Goal: Information Seeking & Learning: Learn about a topic

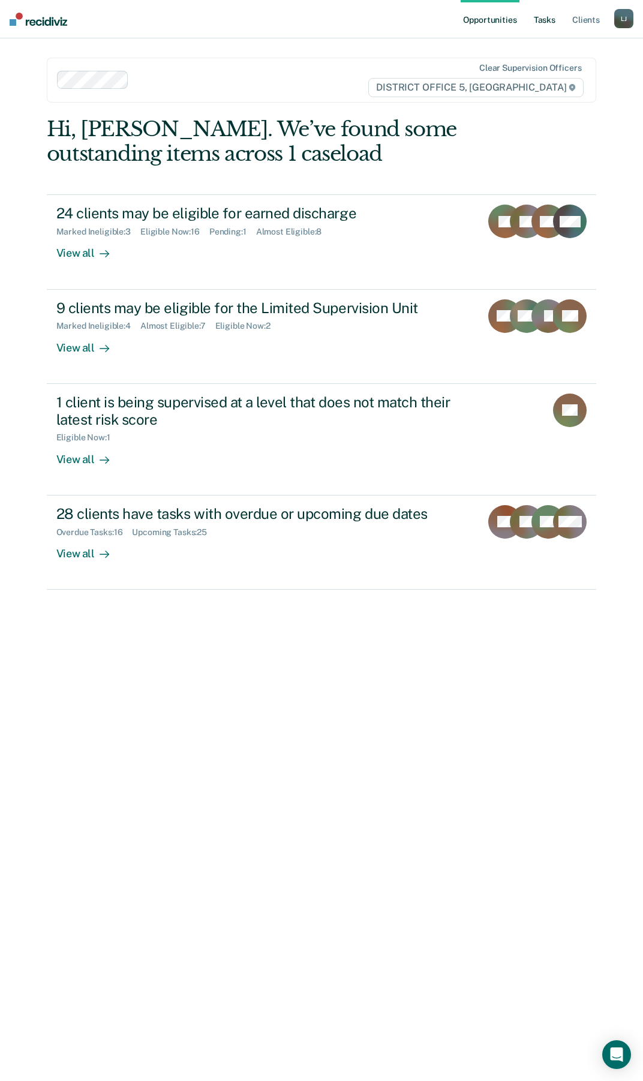
click at [547, 17] on link "Tasks" at bounding box center [544, 19] width 26 height 38
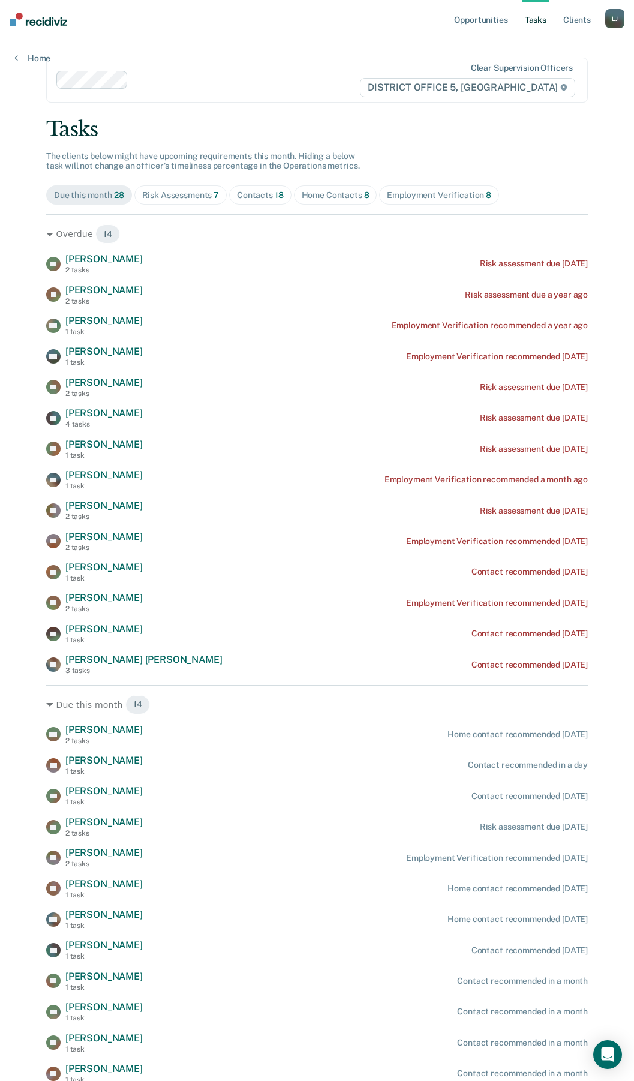
click at [334, 194] on div "Home Contacts 8" at bounding box center [336, 195] width 68 height 10
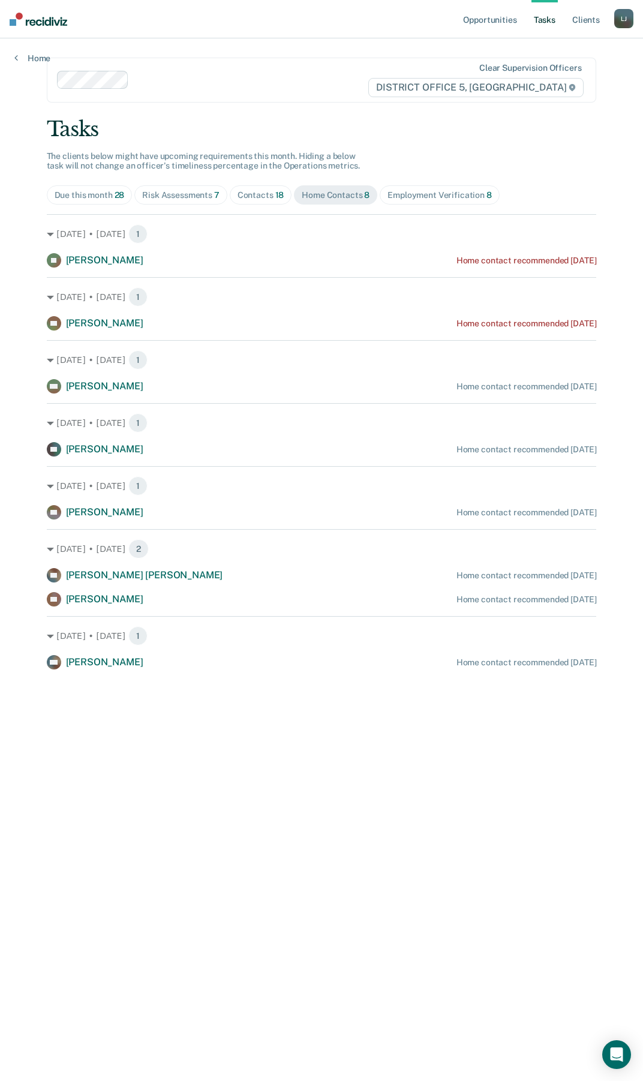
click at [409, 194] on div "Employment Verification 8" at bounding box center [439, 195] width 104 height 10
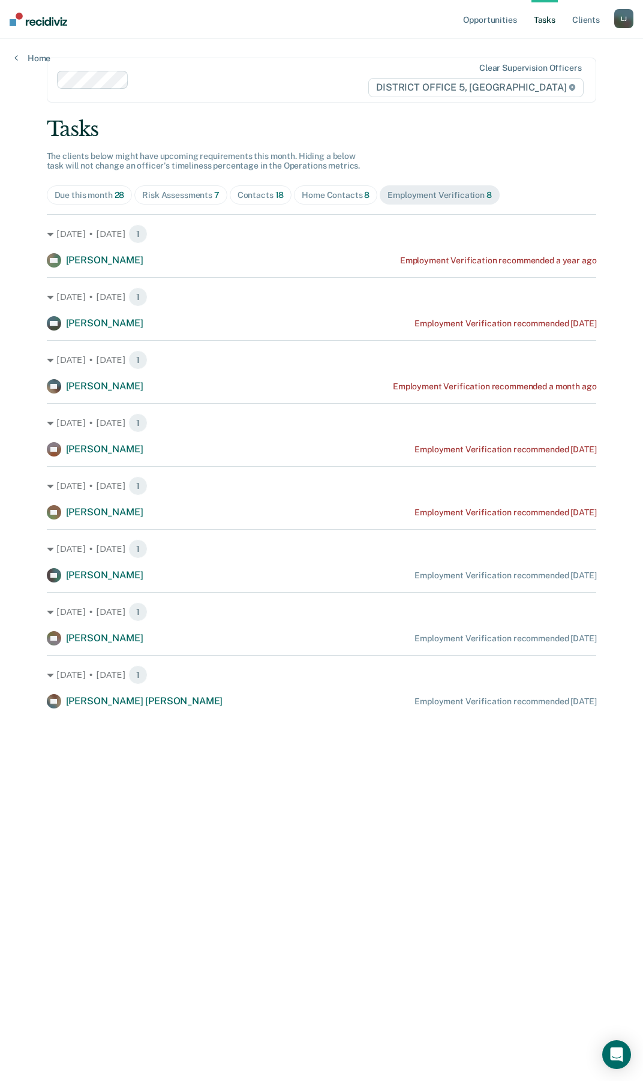
click at [182, 194] on div "Risk Assessments 7" at bounding box center [180, 195] width 77 height 10
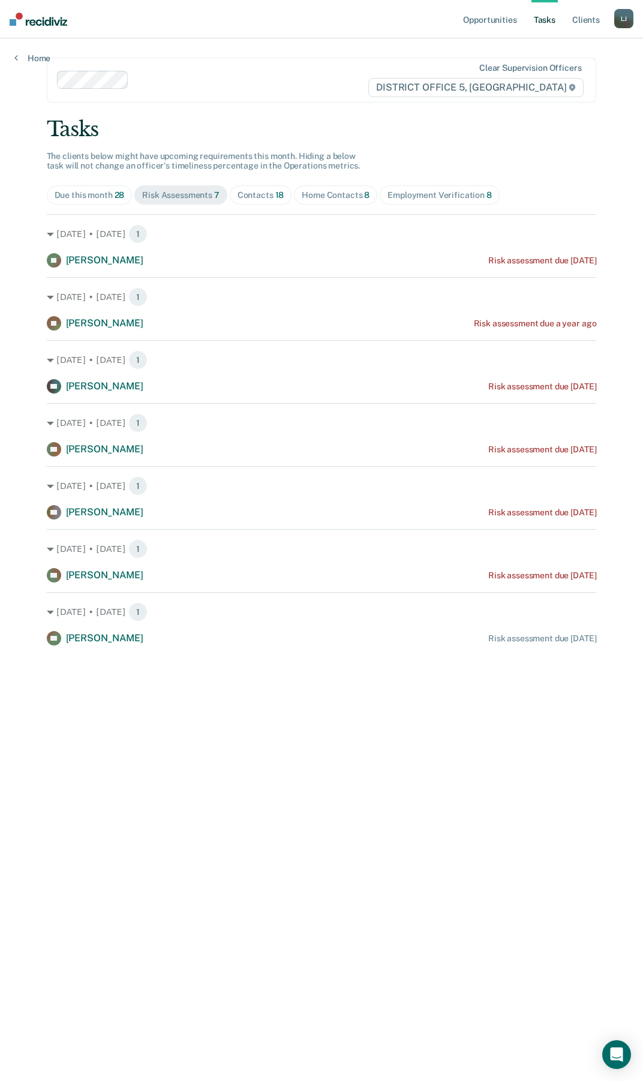
click at [271, 201] on span "Contacts 18" at bounding box center [261, 194] width 62 height 19
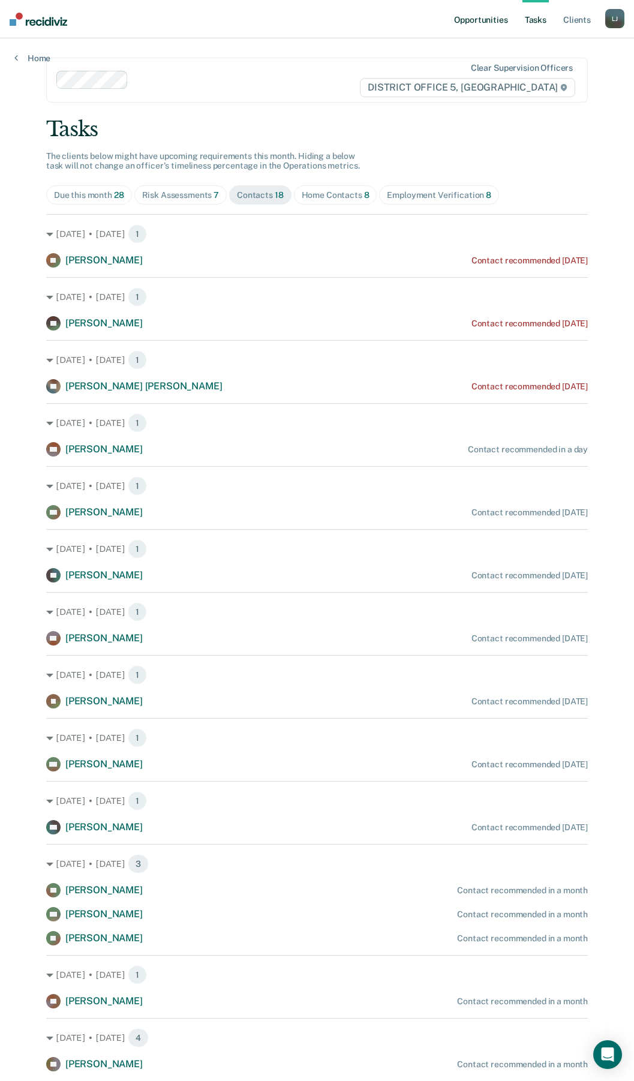
click at [491, 16] on link "Opportunities" at bounding box center [481, 19] width 58 height 38
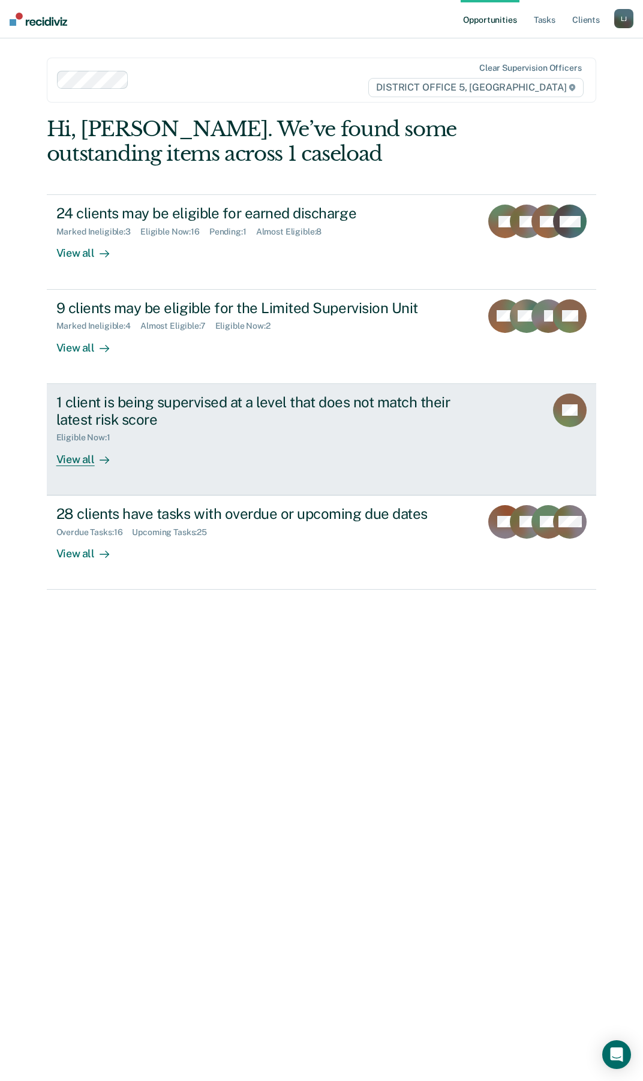
click at [97, 468] on link "1 client is being supervised at a level that does not match their latest risk s…" at bounding box center [322, 440] width 550 height 112
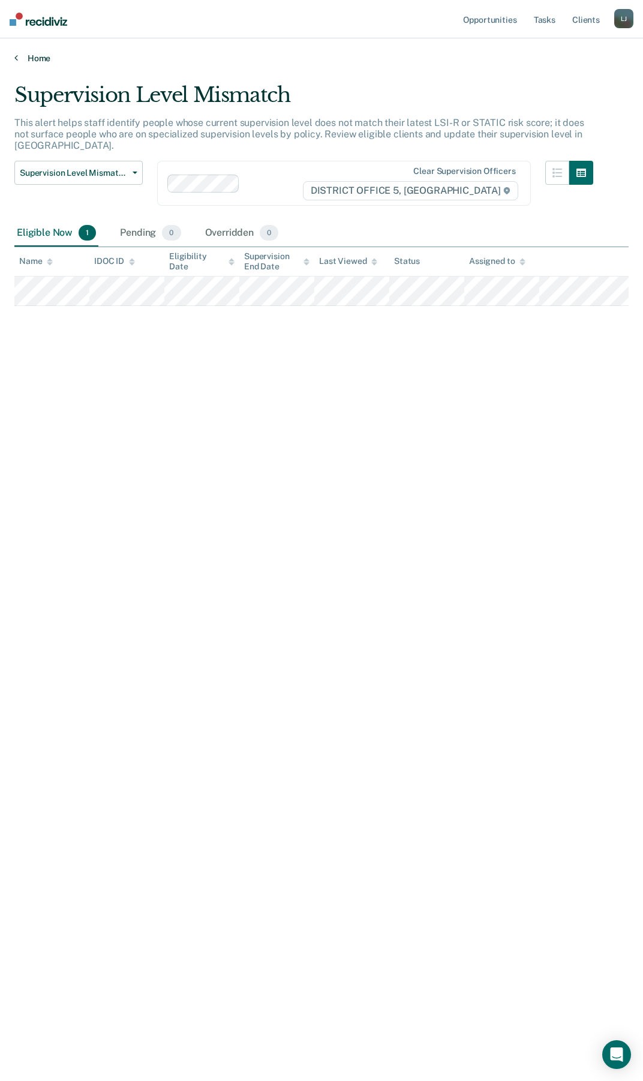
click at [24, 61] on link "Home" at bounding box center [321, 58] width 614 height 11
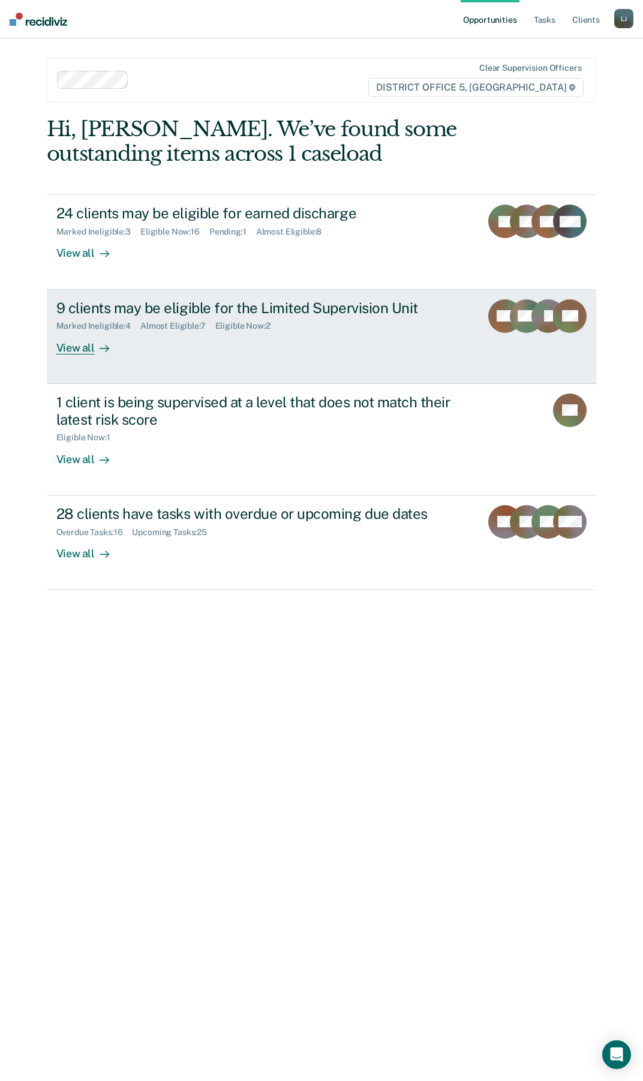
click at [77, 359] on link "9 clients may be eligible for the Limited Supervision Unit Marked Ineligible : …" at bounding box center [322, 337] width 550 height 94
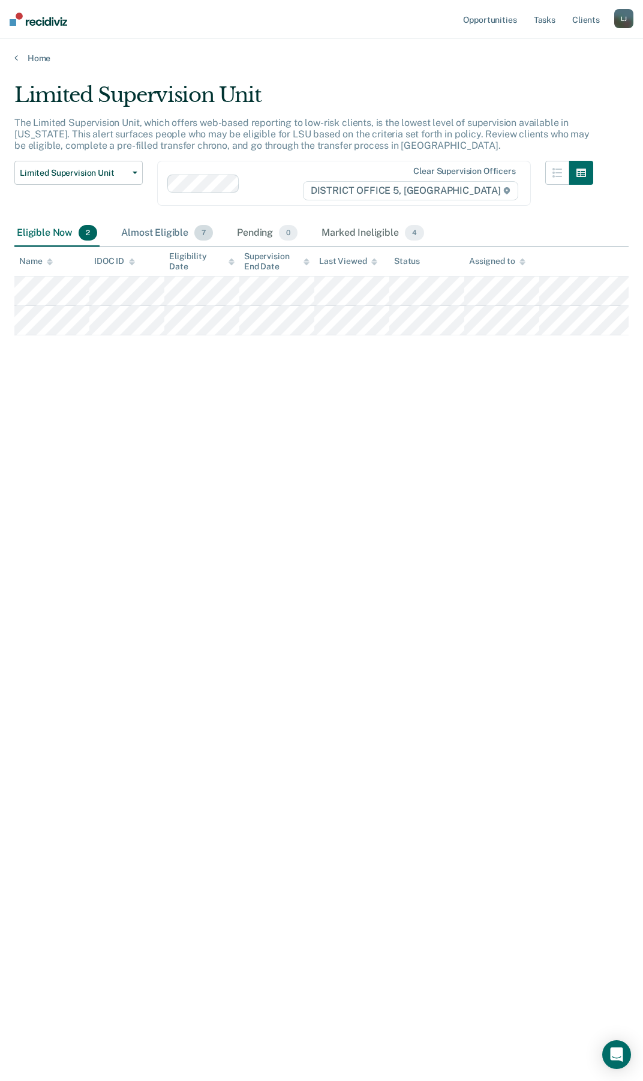
click at [154, 240] on div "Almost Eligible 7" at bounding box center [167, 233] width 97 height 26
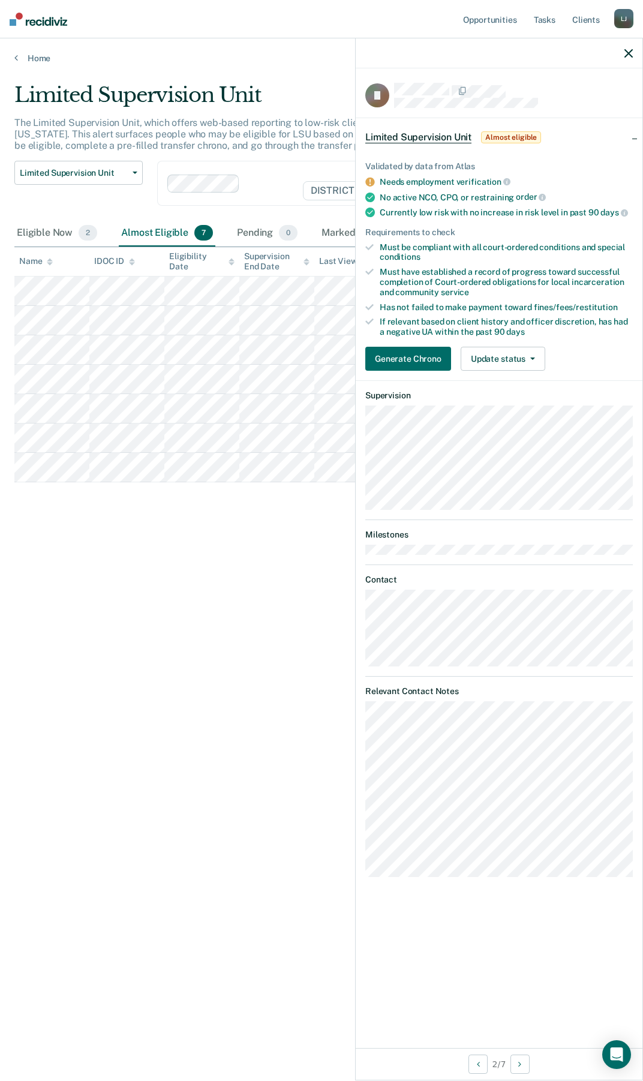
click at [624, 59] on div at bounding box center [499, 53] width 287 height 30
click at [631, 55] on icon "button" at bounding box center [628, 53] width 8 height 8
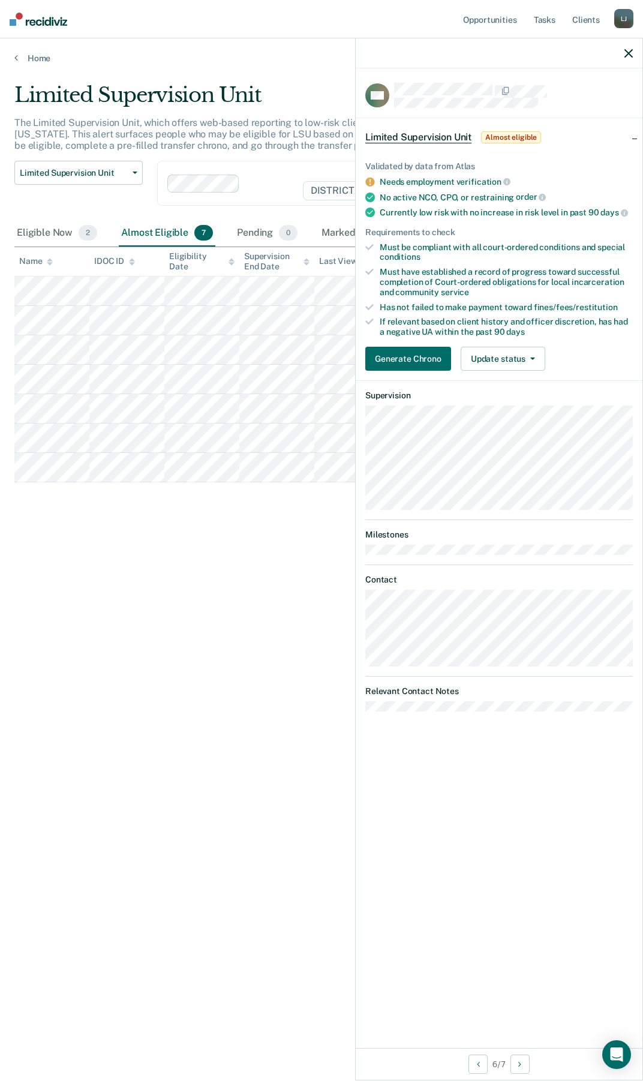
click at [626, 58] on div at bounding box center [499, 53] width 287 height 30
click at [625, 53] on icon "button" at bounding box center [628, 53] width 8 height 8
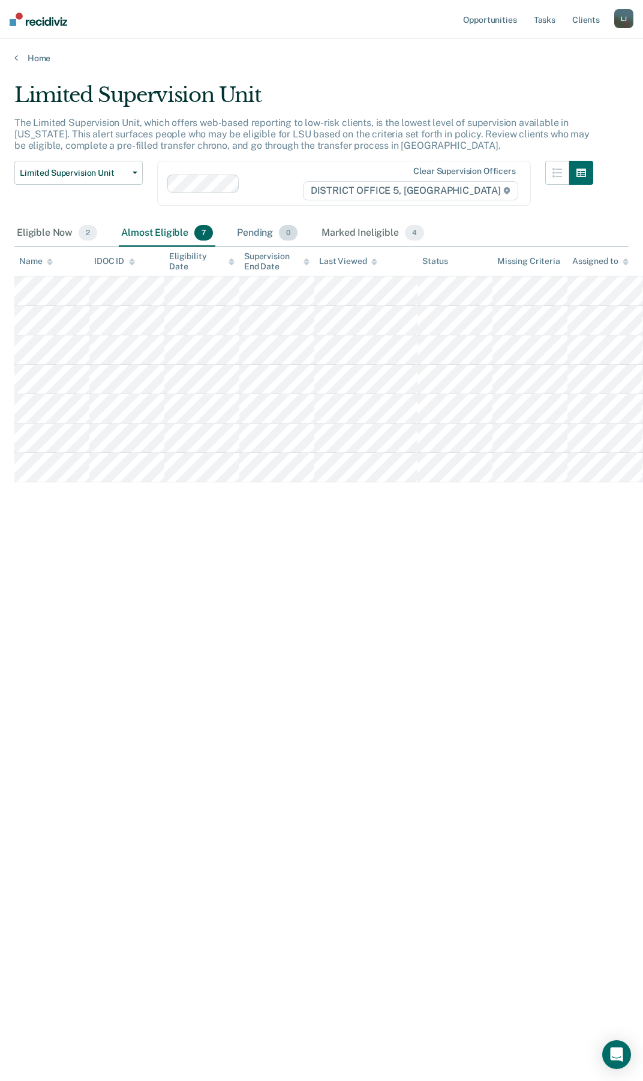
click at [247, 230] on div "Pending 0" at bounding box center [266, 233] width 65 height 26
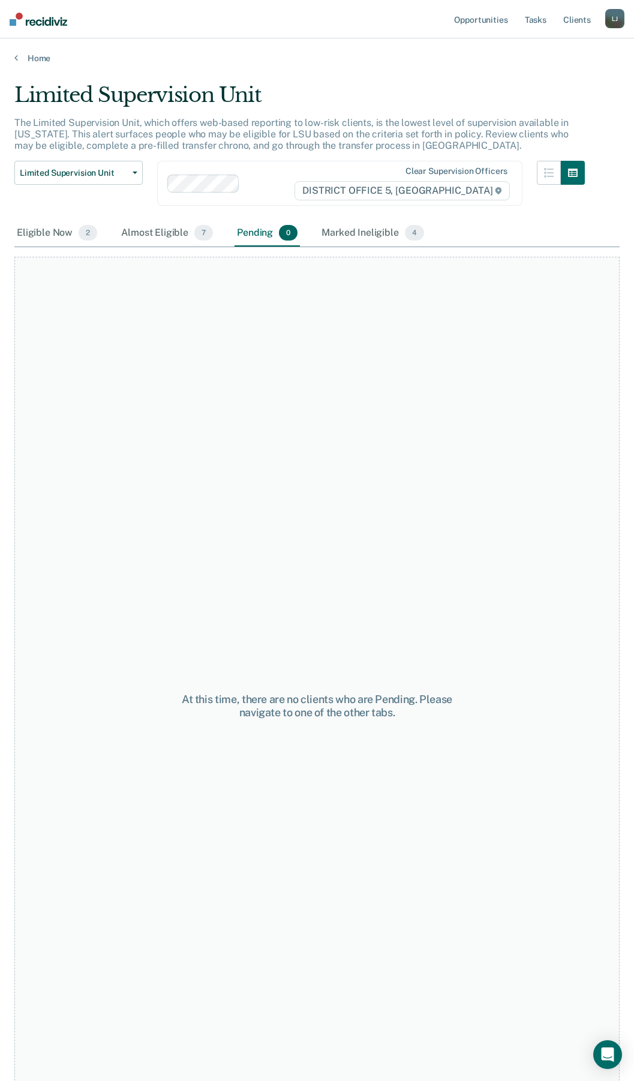
click at [353, 251] on div "At this time, there are no clients who are Pending. Please navigate to one of t…" at bounding box center [316, 701] width 605 height 908
click at [356, 244] on div "Marked Ineligible 4" at bounding box center [372, 233] width 107 height 26
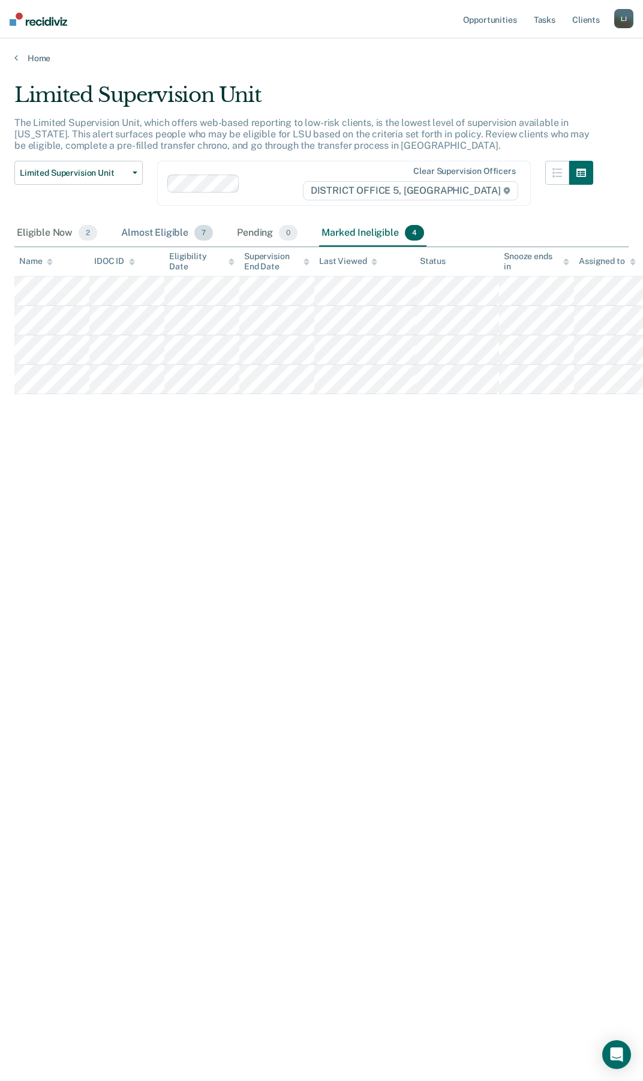
click at [158, 239] on div "Almost Eligible 7" at bounding box center [167, 233] width 97 height 26
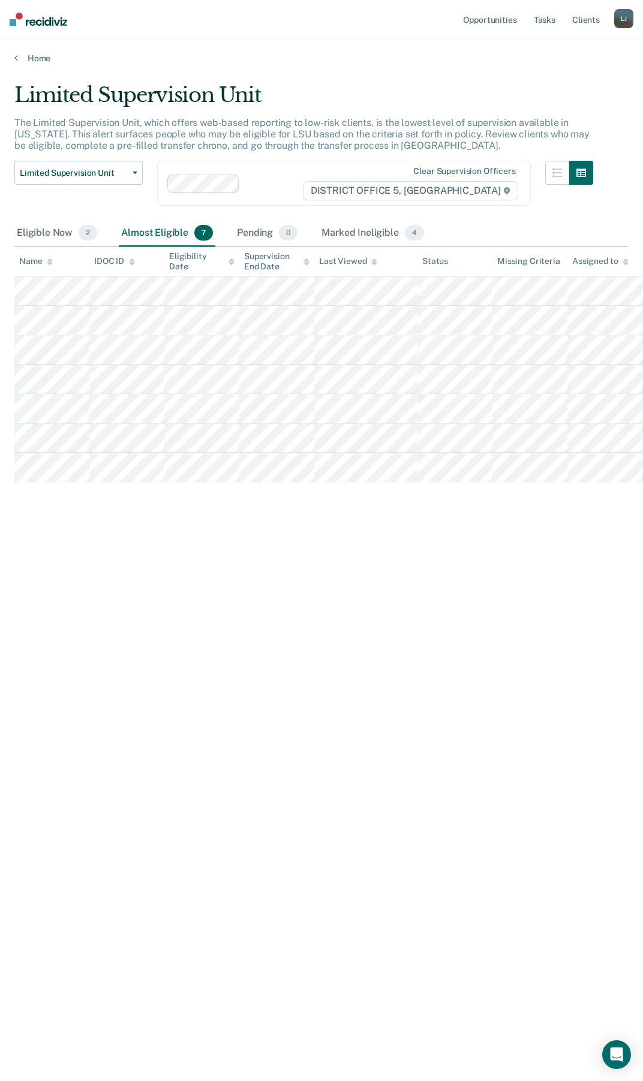
click at [4, 243] on main "Limited Supervision Unit The Limited Supervision Unit, which offers web-based r…" at bounding box center [321, 570] width 643 height 1013
click at [39, 241] on div "Eligible Now 2" at bounding box center [56, 233] width 85 height 26
